Goal: Transaction & Acquisition: Book appointment/travel/reservation

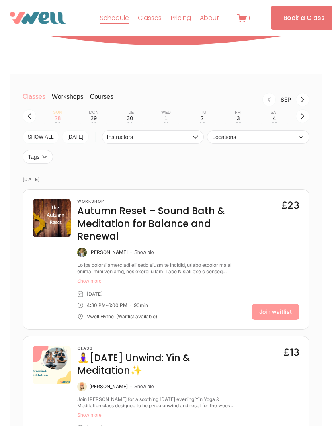
scroll to position [72, 0]
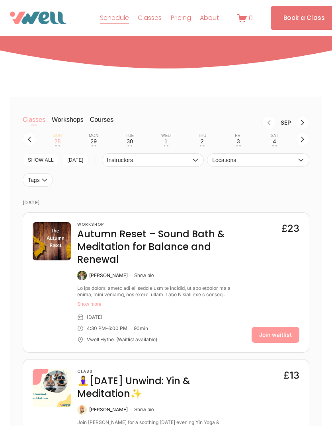
click at [132, 138] on div "Tue" at bounding box center [130, 136] width 8 height 5
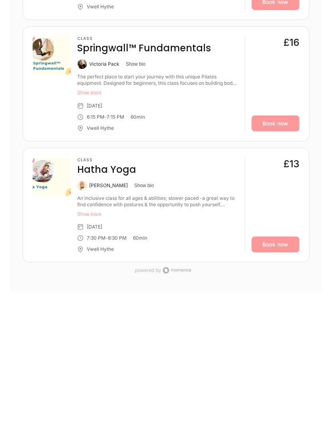
scroll to position [886, 0]
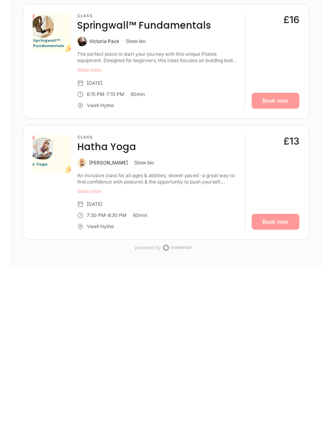
click at [278, 230] on link "Book now" at bounding box center [276, 222] width 48 height 16
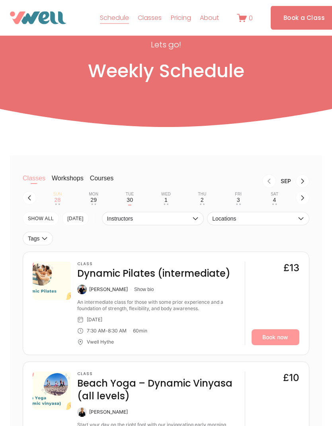
scroll to position [0, 0]
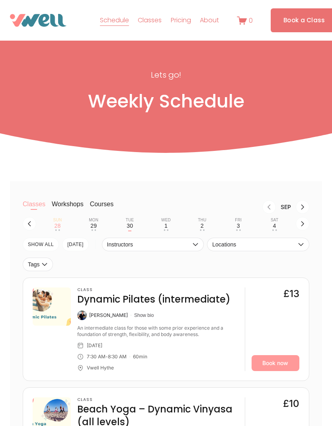
click at [304, 209] on icon "Next month, Oct" at bounding box center [303, 207] width 6 height 6
click at [305, 210] on icon "Next month, Nov" at bounding box center [303, 207] width 6 height 6
click at [304, 210] on icon "Next month, Dec" at bounding box center [303, 207] width 6 height 6
click at [305, 210] on icon "Next month, Jan" at bounding box center [303, 207] width 6 height 6
click at [267, 210] on icon "Previous month, Dec" at bounding box center [269, 207] width 6 height 6
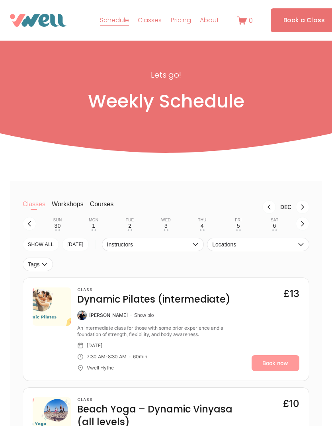
click at [269, 210] on icon "Previous month, Nov" at bounding box center [269, 207] width 6 height 6
click at [299, 214] on button "Next month, Dec" at bounding box center [303, 207] width 14 height 14
click at [300, 209] on icon "Next month, Jan" at bounding box center [303, 207] width 6 height 6
click at [268, 210] on icon "Previous month, Dec" at bounding box center [269, 207] width 6 height 6
click at [304, 226] on icon "button" at bounding box center [302, 223] width 3 height 5
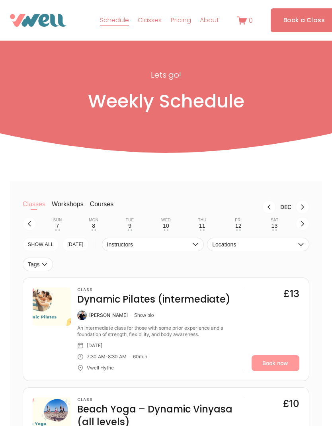
click at [303, 227] on icon "button" at bounding box center [303, 224] width 6 height 6
click at [94, 227] on div "15" at bounding box center [93, 226] width 6 height 6
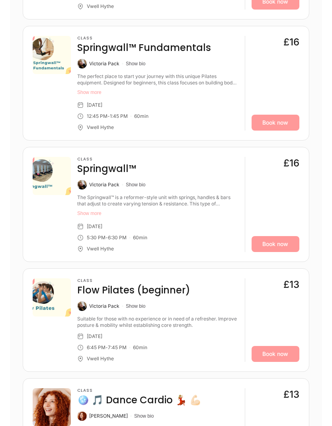
scroll to position [581, 0]
click at [283, 253] on link "Book now" at bounding box center [276, 245] width 48 height 16
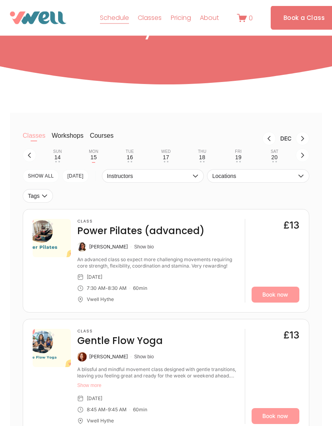
scroll to position [0, 0]
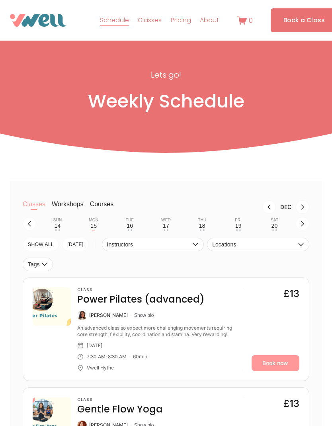
click at [266, 208] on icon "Previous month, Nov" at bounding box center [269, 207] width 6 height 6
click at [270, 206] on button "Previous month, Oct" at bounding box center [270, 207] width 14 height 14
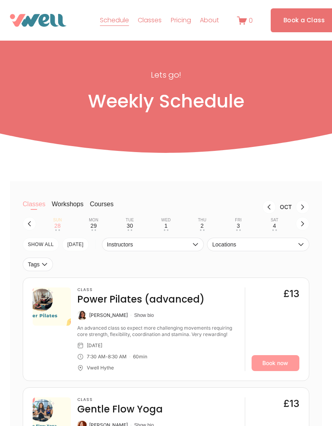
click at [270, 214] on button "Previous month, Sep" at bounding box center [270, 207] width 14 height 14
click at [301, 210] on icon "Next month, Oct" at bounding box center [303, 207] width 6 height 6
click at [94, 227] on div "29" at bounding box center [93, 226] width 6 height 6
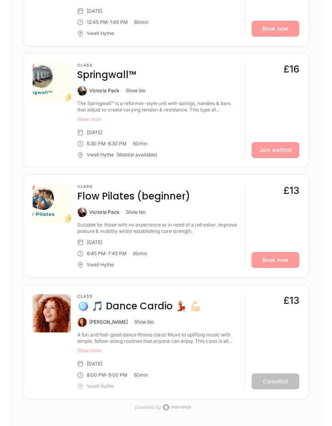
scroll to position [682, 0]
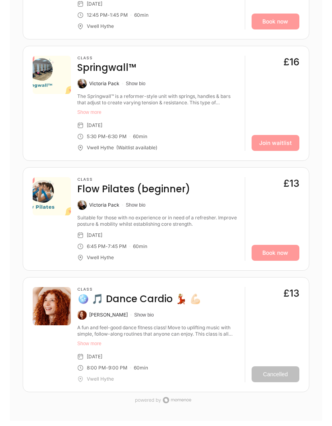
click at [158, 306] on h4 "🪩 🎵 Dance Cardio 💃🏼 💪🏻" at bounding box center [139, 299] width 124 height 13
click at [151, 322] on div "Class 🪩 🎵 Dance Cardio 💃🏼 💪🏻 [PERSON_NAME] Show bio A fun and feel-good dance f…" at bounding box center [157, 335] width 161 height 95
click at [153, 306] on h4 "🪩 🎵 Dance Cardio 💃🏼 💪🏻" at bounding box center [139, 299] width 124 height 13
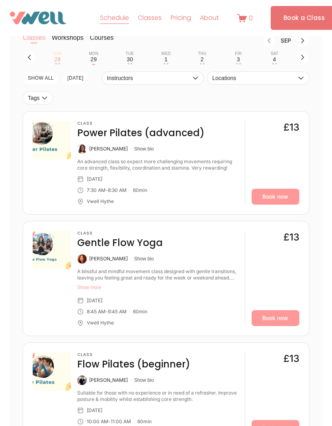
scroll to position [136, 0]
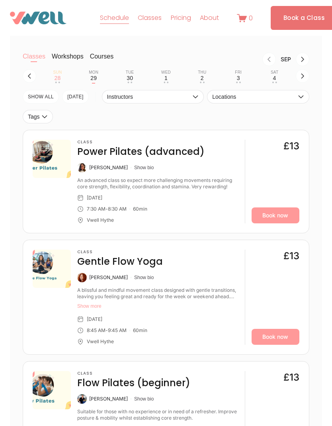
click at [303, 79] on icon "button" at bounding box center [303, 76] width 6 height 6
click at [96, 84] on button "Mon 6 • •" at bounding box center [94, 76] width 30 height 15
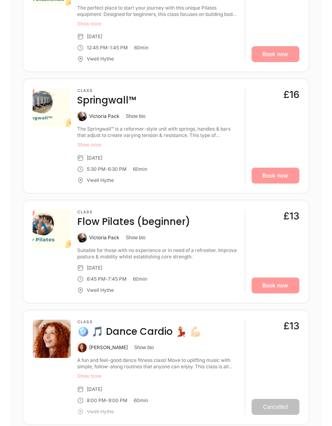
scroll to position [650, 0]
click at [167, 338] on h4 "🪩 🎵 Dance Cardio 💃🏼 💪🏻" at bounding box center [139, 332] width 124 height 13
click at [134, 370] on div "A fun and feel-good dance fitness class! Move to uplifting music with simple, f…" at bounding box center [157, 364] width 161 height 13
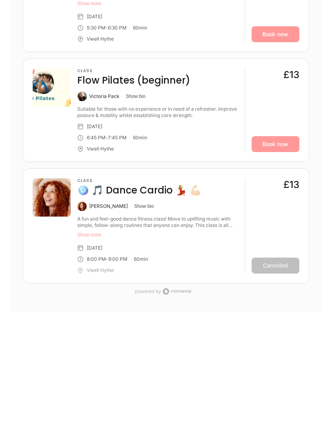
scroll to position [791, 0]
